Goal: Find specific fact: Find specific fact

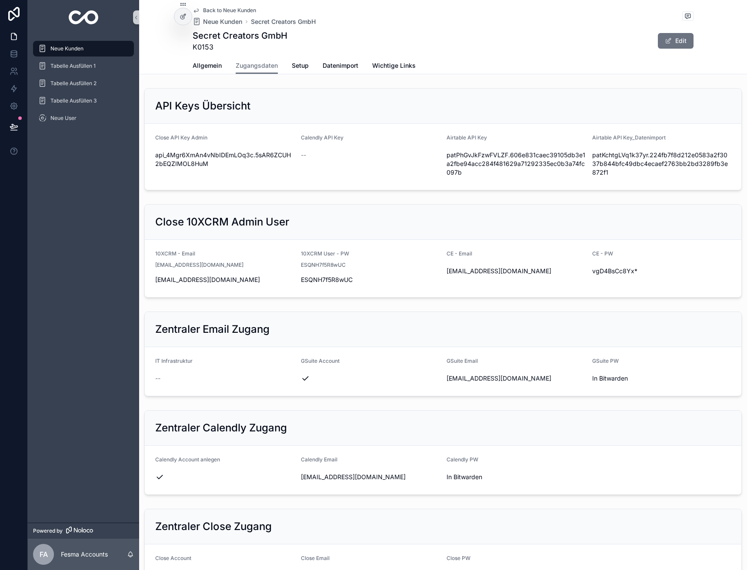
scroll to position [700, 0]
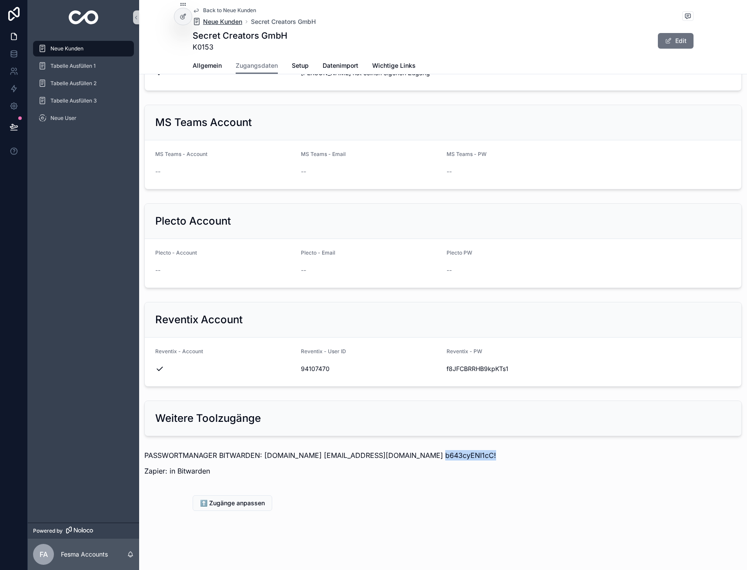
click at [216, 26] on span "Neue Kunden" at bounding box center [222, 21] width 39 height 9
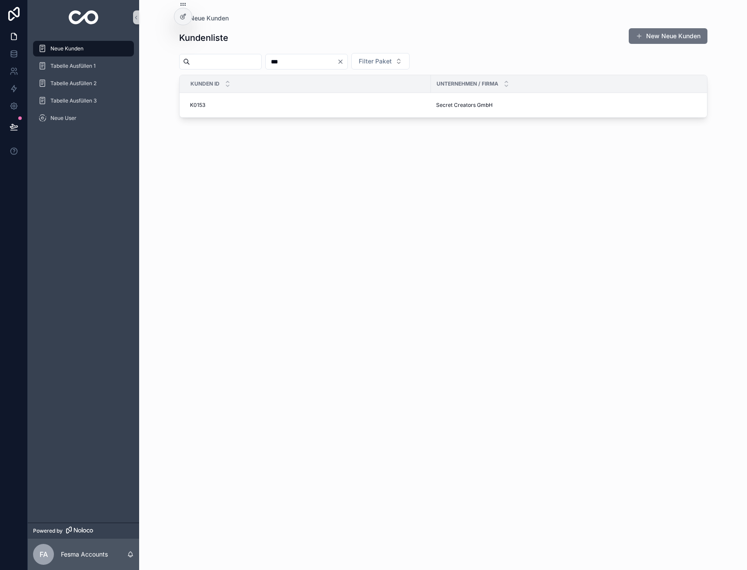
click at [344, 61] on icon "Clear" at bounding box center [340, 61] width 7 height 7
click at [248, 63] on input "scrollable content" at bounding box center [225, 62] width 71 height 12
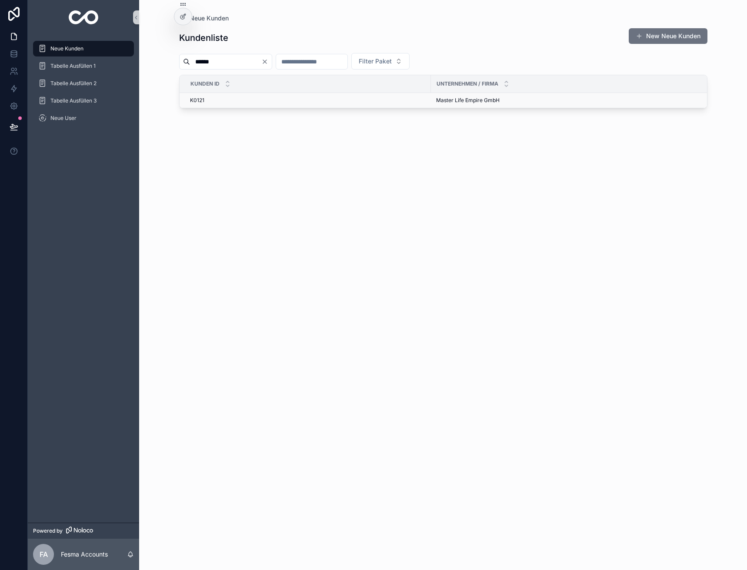
type input "******"
click at [445, 99] on span "Master Life Empire GmbH" at bounding box center [467, 100] width 63 height 7
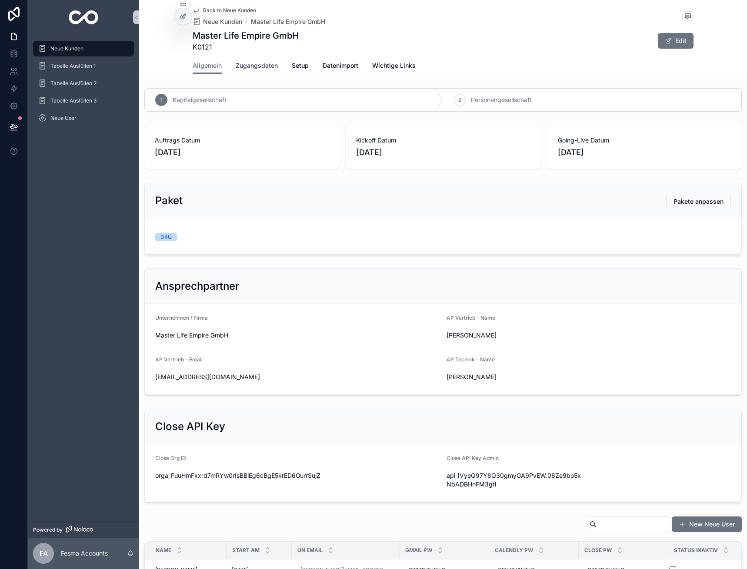
click at [253, 61] on link "Zugangsdaten" at bounding box center [257, 66] width 42 height 17
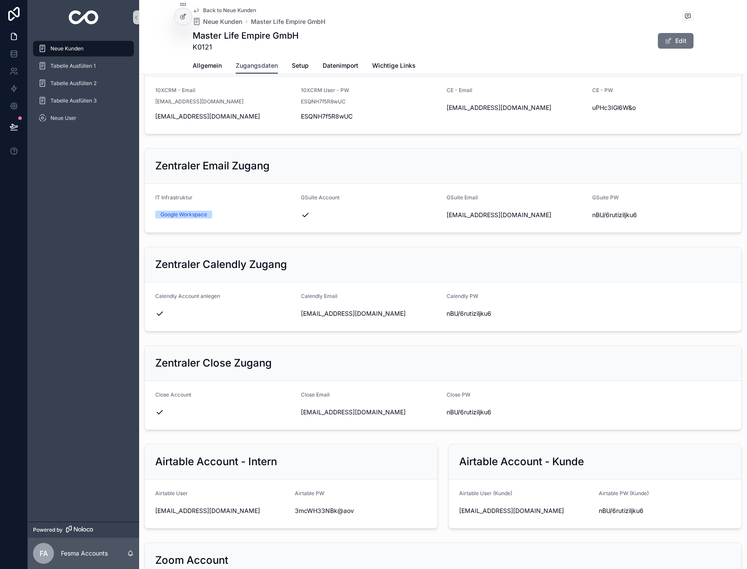
scroll to position [217, 0]
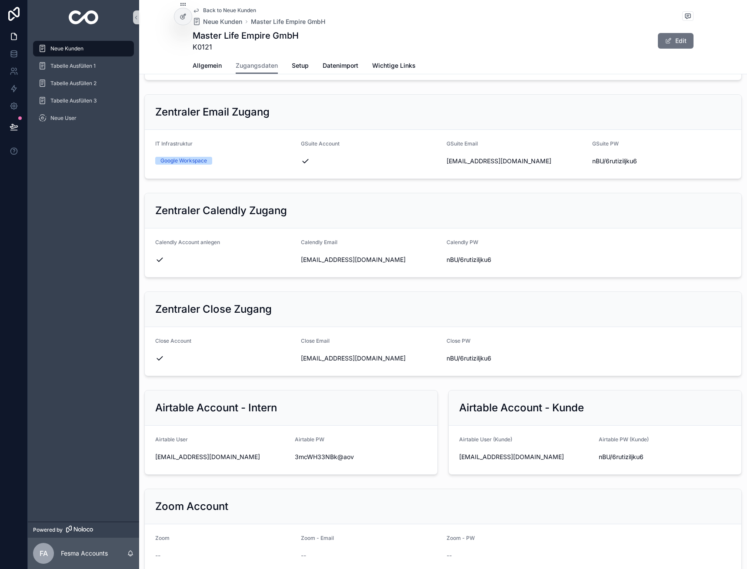
click at [343, 253] on div "[EMAIL_ADDRESS][DOMAIN_NAME]" at bounding box center [370, 260] width 139 height 14
click at [344, 256] on span "[EMAIL_ADDRESS][DOMAIN_NAME]" at bounding box center [370, 260] width 139 height 9
drag, startPoint x: 395, startPoint y: 259, endPoint x: 301, endPoint y: 266, distance: 94.5
click at [301, 266] on div "[EMAIL_ADDRESS][DOMAIN_NAME]" at bounding box center [370, 260] width 139 height 14
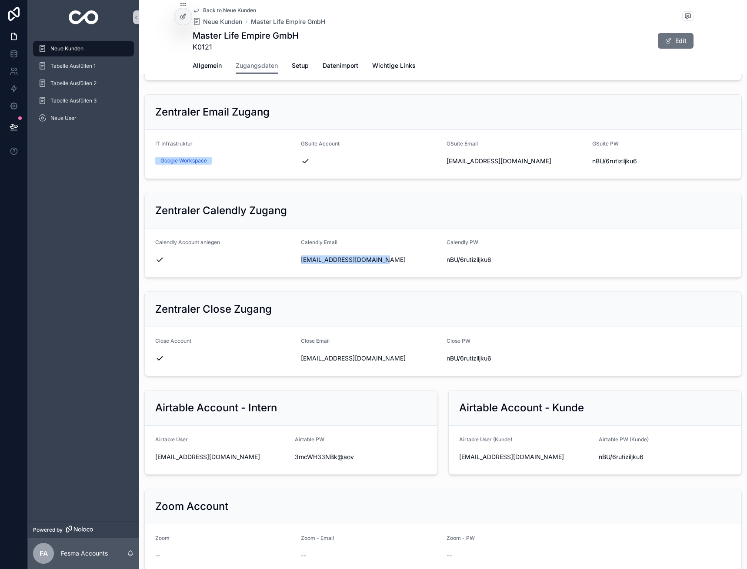
copy span "[EMAIL_ADDRESS][DOMAIN_NAME]"
click at [464, 260] on span "nBU/6rutiziljku6" at bounding box center [515, 260] width 139 height 9
copy div "nBU/6rutiziljku6"
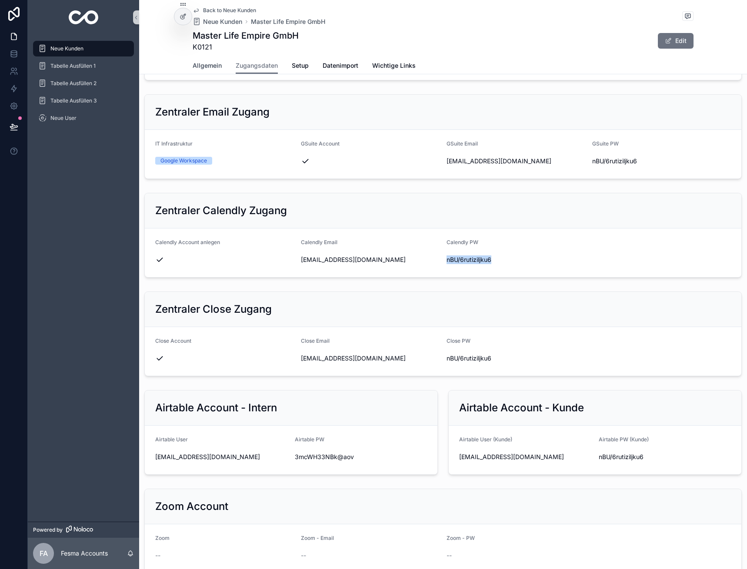
click at [204, 64] on span "Allgemein" at bounding box center [207, 65] width 29 height 9
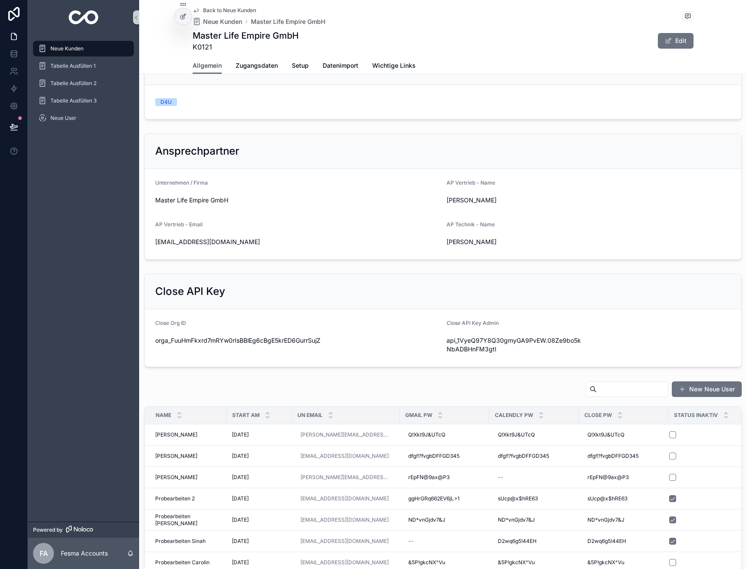
scroll to position [304, 0]
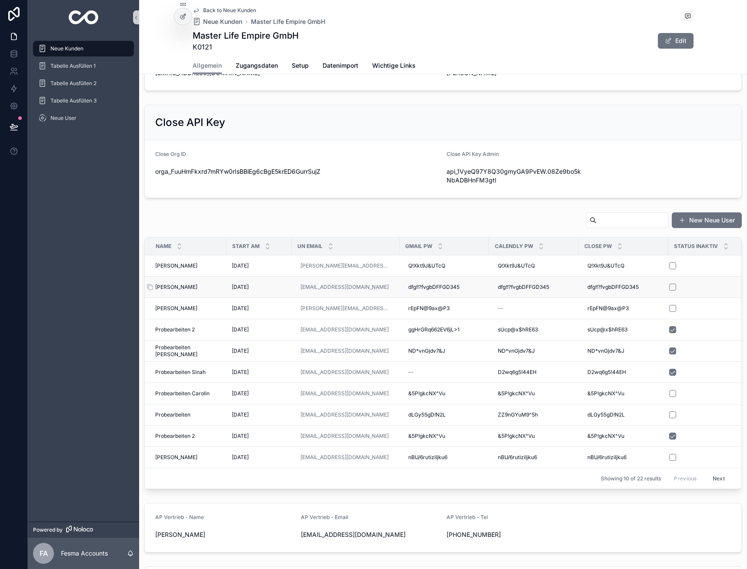
click at [185, 284] on span "[PERSON_NAME]" at bounding box center [176, 287] width 42 height 7
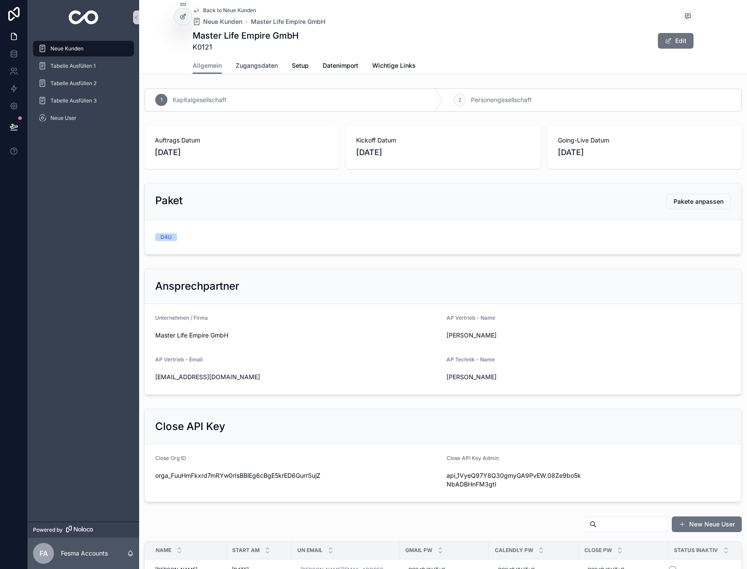
click at [245, 66] on span "Zugangsdaten" at bounding box center [257, 65] width 42 height 9
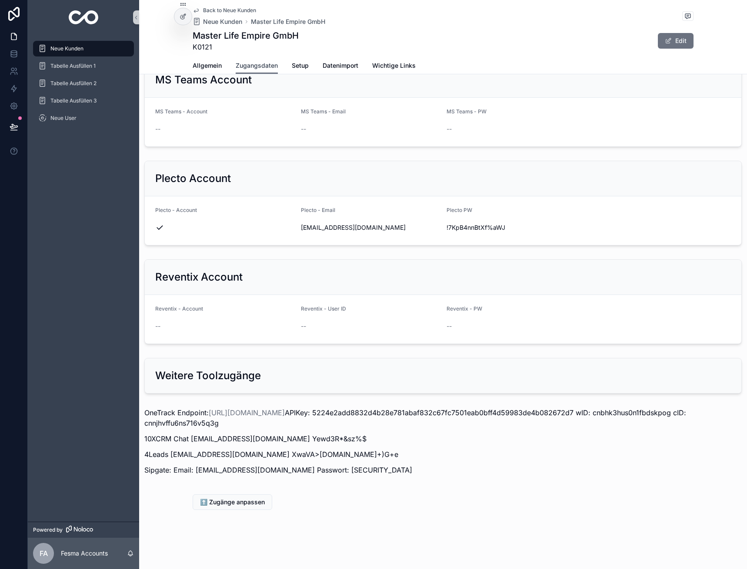
scroll to position [569, 0]
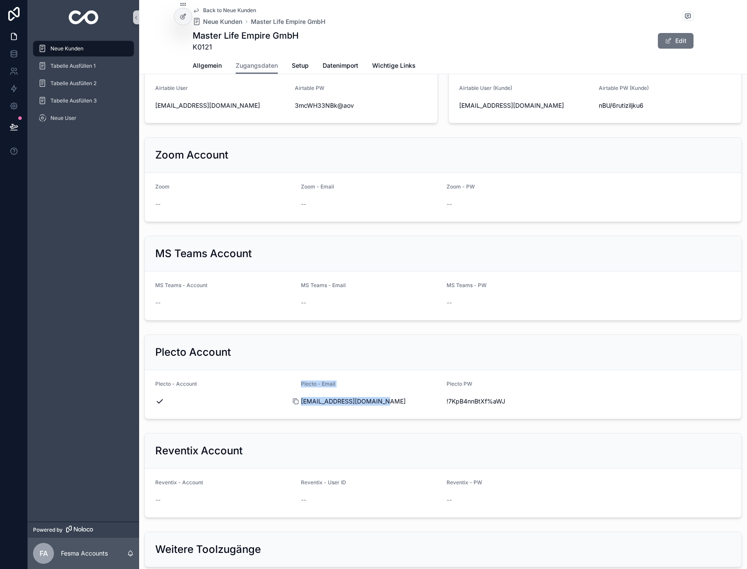
drag, startPoint x: 397, startPoint y: 402, endPoint x: 304, endPoint y: 398, distance: 93.1
click at [295, 398] on form "Plecto - Account Plecto - Email [EMAIL_ADDRESS][DOMAIN_NAME] Plecto PW !7KpB4nn…" at bounding box center [443, 394] width 596 height 49
click at [337, 402] on span "[EMAIL_ADDRESS][DOMAIN_NAME]" at bounding box center [370, 401] width 139 height 9
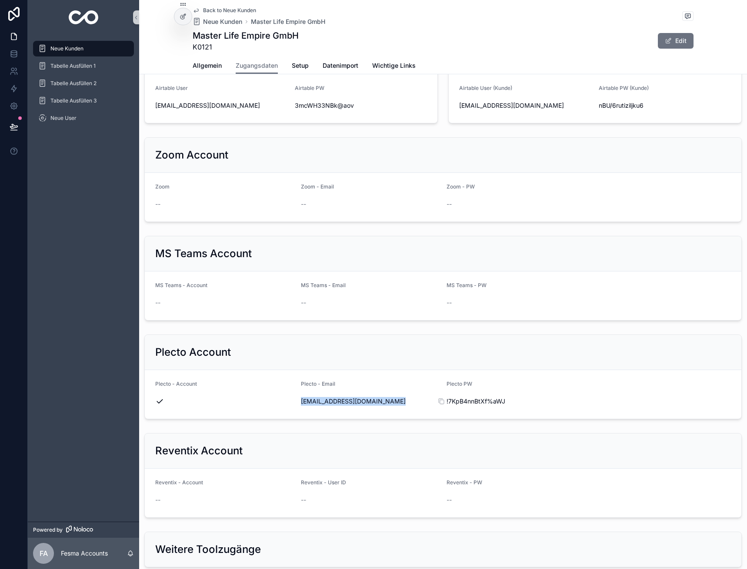
click at [468, 402] on span "!7KpB4nnBtXf%aWJ" at bounding box center [515, 401] width 139 height 9
copy div "!7KpB4nnBtXf%aWJ"
